Goal: Task Accomplishment & Management: Use online tool/utility

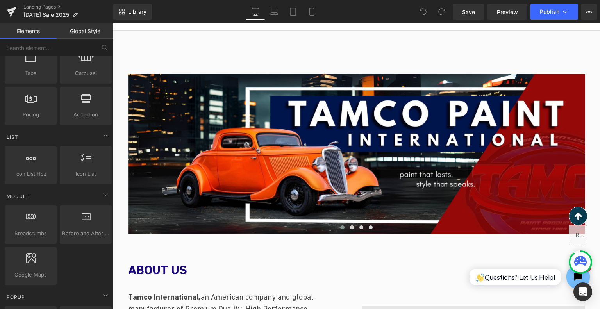
scroll to position [78, 0]
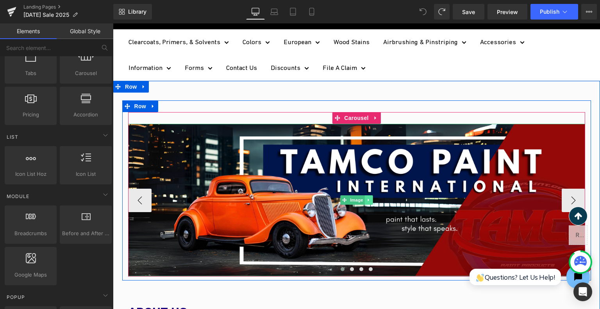
click at [364, 203] on link at bounding box center [368, 199] width 8 height 9
click at [369, 203] on link at bounding box center [373, 199] width 8 height 9
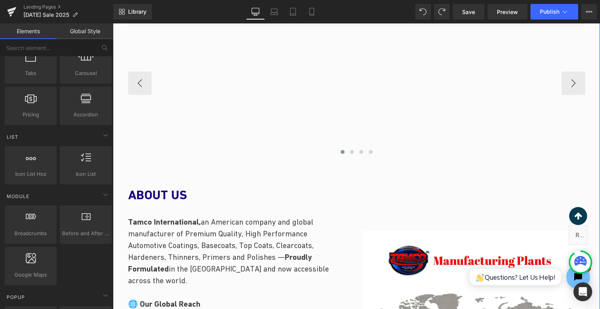
scroll to position [117, 0]
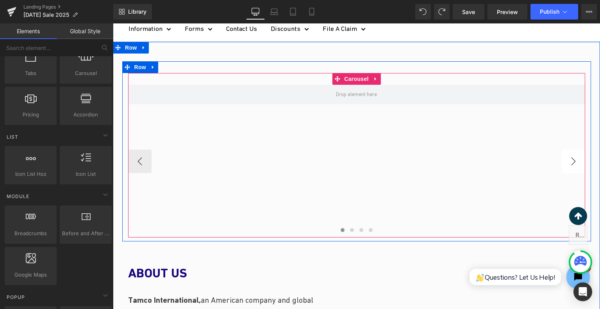
click at [568, 168] on button "›" at bounding box center [573, 161] width 23 height 23
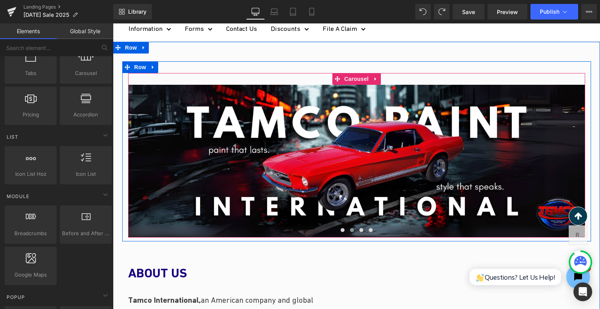
click at [364, 158] on div "Image" at bounding box center [356, 161] width 457 height 152
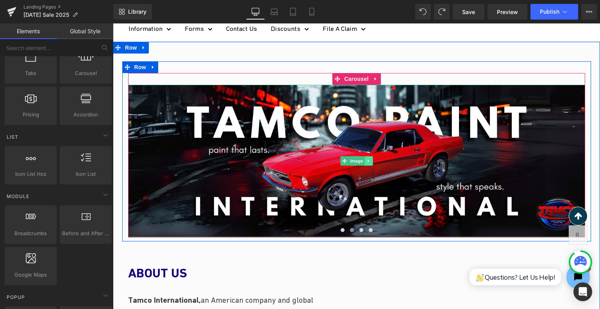
click at [366, 159] on icon at bounding box center [368, 161] width 4 height 5
click at [370, 160] on icon at bounding box center [372, 161] width 4 height 4
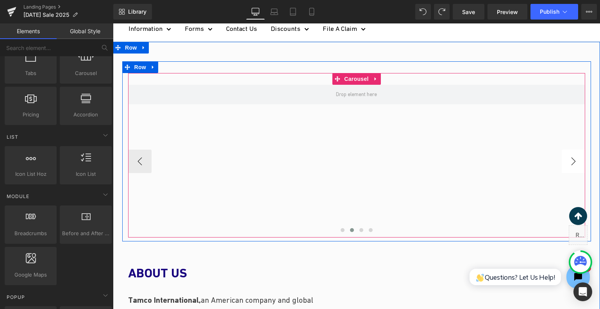
click at [575, 157] on button "›" at bounding box center [573, 161] width 23 height 23
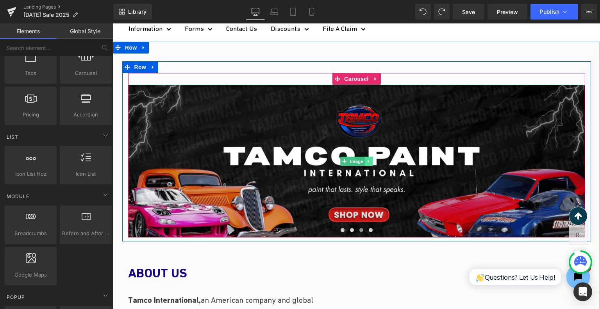
click at [364, 160] on link at bounding box center [368, 161] width 8 height 9
click at [369, 161] on link at bounding box center [373, 161] width 8 height 9
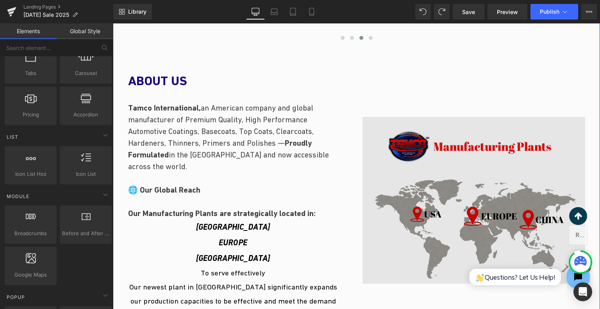
scroll to position [351, 0]
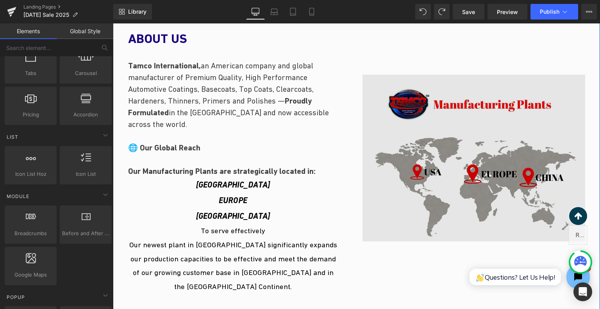
click at [512, 159] on img at bounding box center [473, 158] width 223 height 167
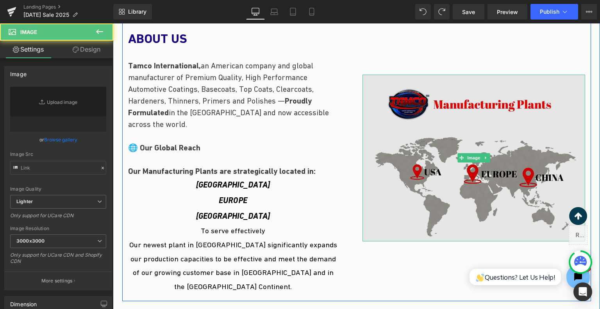
type input "[URL][DOMAIN_NAME]"
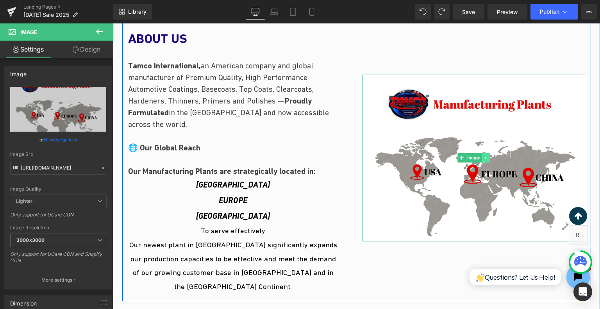
click at [483, 155] on icon at bounding box center [485, 157] width 4 height 5
click at [486, 153] on link at bounding box center [490, 157] width 8 height 9
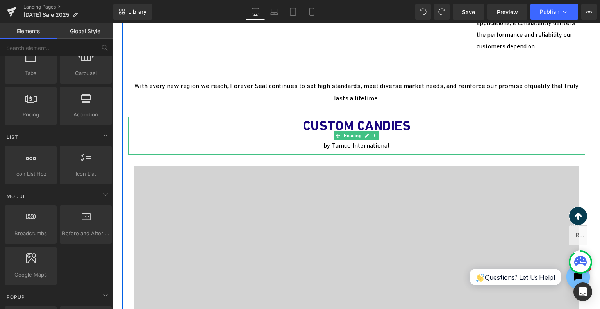
scroll to position [1809, 0]
